Goal: Find specific fact: Find specific fact

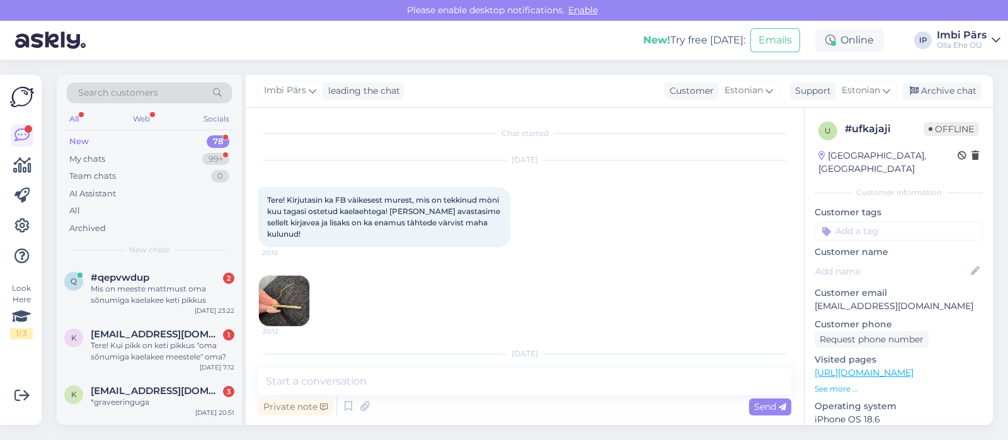
scroll to position [372, 0]
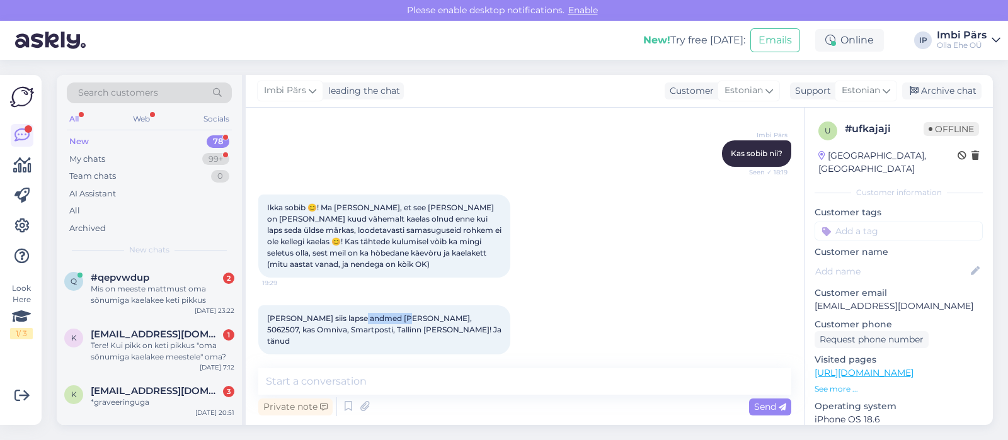
drag, startPoint x: 367, startPoint y: 319, endPoint x: 398, endPoint y: 318, distance: 30.9
click at [398, 318] on span "[PERSON_NAME] siis lapse andmed [PERSON_NAME], 5062507, kas Omniva, Smartposti,…" at bounding box center [385, 330] width 236 height 32
copy span "[PERSON_NAME]"
drag, startPoint x: 405, startPoint y: 318, endPoint x: 435, endPoint y: 314, distance: 29.9
click at [435, 314] on span "[PERSON_NAME] siis lapse andmed [PERSON_NAME], 5062507, kas Omniva, Smartposti,…" at bounding box center [385, 330] width 236 height 32
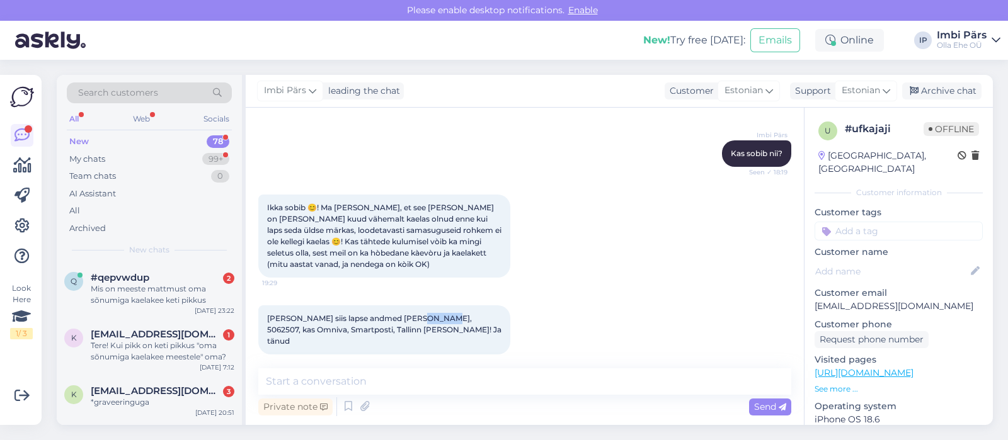
click at [406, 319] on span "[PERSON_NAME] siis lapse andmed [PERSON_NAME], 5062507, kas Omniva, Smartposti,…" at bounding box center [385, 330] width 236 height 32
drag, startPoint x: 404, startPoint y: 319, endPoint x: 433, endPoint y: 318, distance: 29.0
click at [433, 318] on span "[PERSON_NAME] siis lapse andmed [PERSON_NAME], 5062507, kas Omniva, Smartposti,…" at bounding box center [385, 330] width 236 height 32
copy span "5062507"
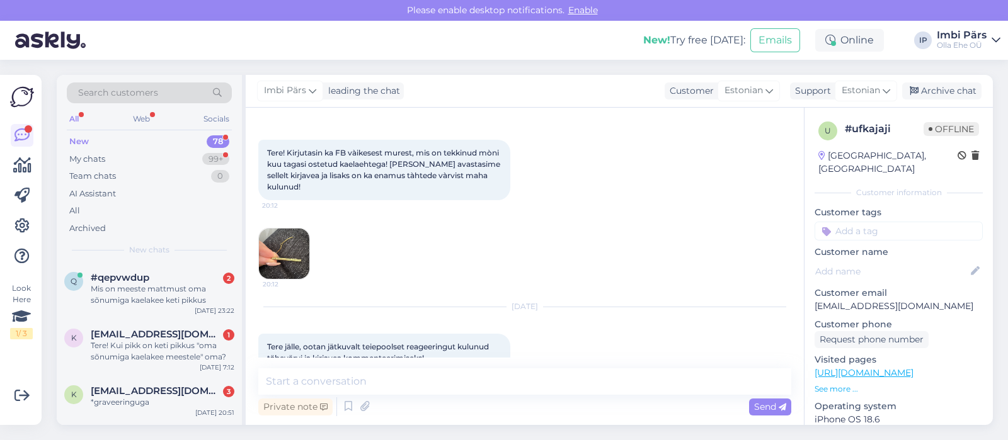
scroll to position [49, 0]
click at [301, 268] on img at bounding box center [284, 252] width 50 height 50
